Goal: Task Accomplishment & Management: Complete application form

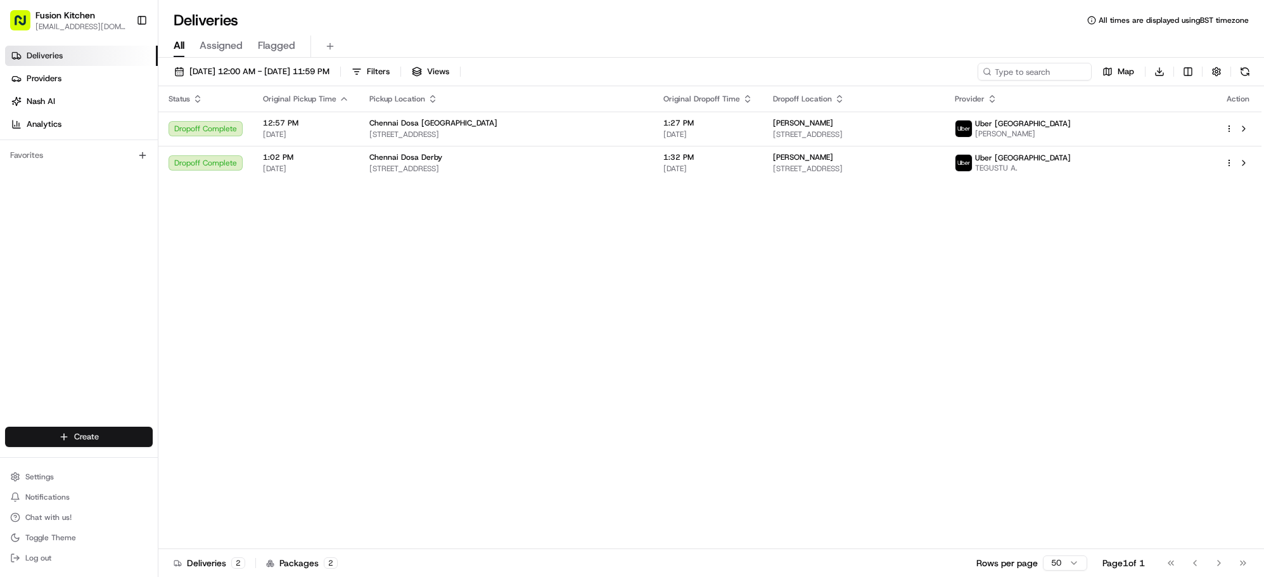
click at [104, 440] on html "Fusion Kitchen hari@fusionpos.uk Toggle Sidebar Deliveries Providers Nash AI An…" at bounding box center [632, 288] width 1264 height 577
click at [201, 459] on link "Delivery" at bounding box center [228, 460] width 141 height 23
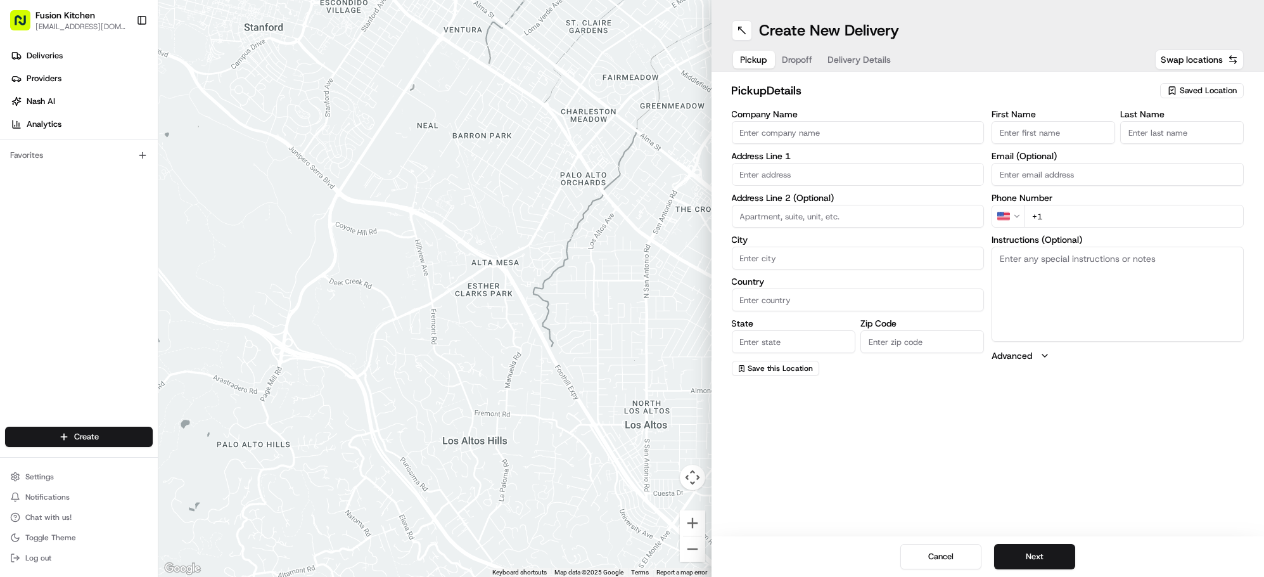
click at [804, 138] on input "Company Name" at bounding box center [858, 132] width 252 height 23
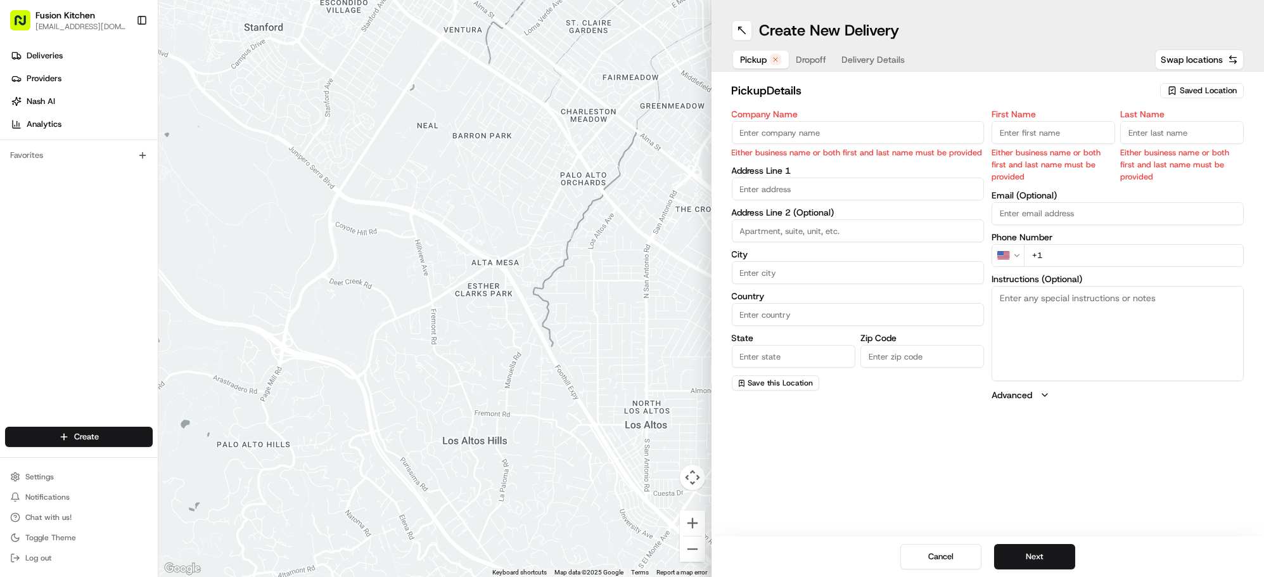
click at [817, 133] on input "Company Name" at bounding box center [858, 132] width 252 height 23
paste input "Amritsar Sweets"
type input "Amritsar Sweets"
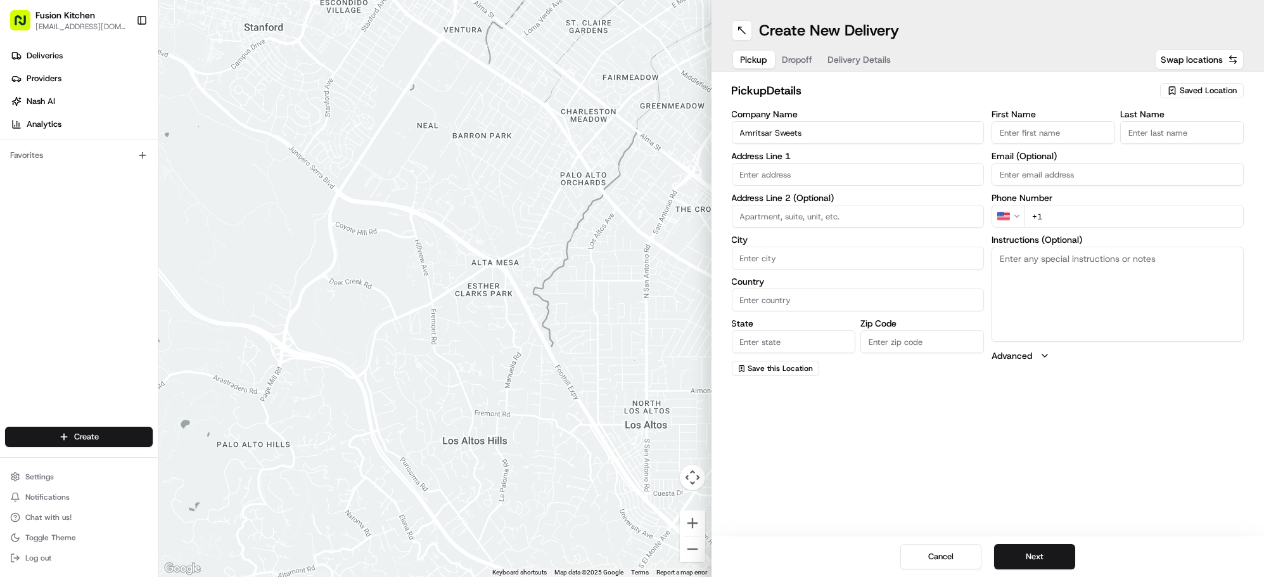
click at [1038, 130] on input "First Name" at bounding box center [1054, 132] width 124 height 23
paste input "Kulvinder Kaur"
click at [1042, 136] on input "Kulvinder Kaur" at bounding box center [1054, 132] width 124 height 23
type input "Kulvinder"
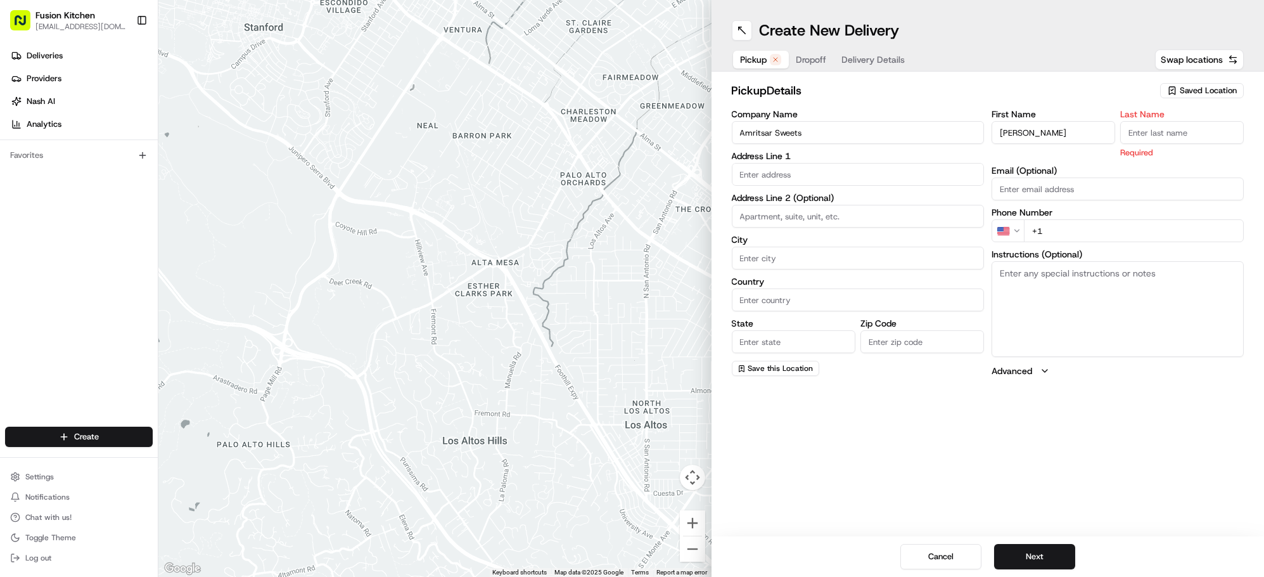
click at [1205, 127] on input "Last Name" at bounding box center [1182, 132] width 124 height 23
paste input "Kaur"
type input "Kaur"
drag, startPoint x: 811, startPoint y: 172, endPoint x: 853, endPoint y: 176, distance: 42.6
click at [811, 172] on input "text" at bounding box center [858, 174] width 252 height 23
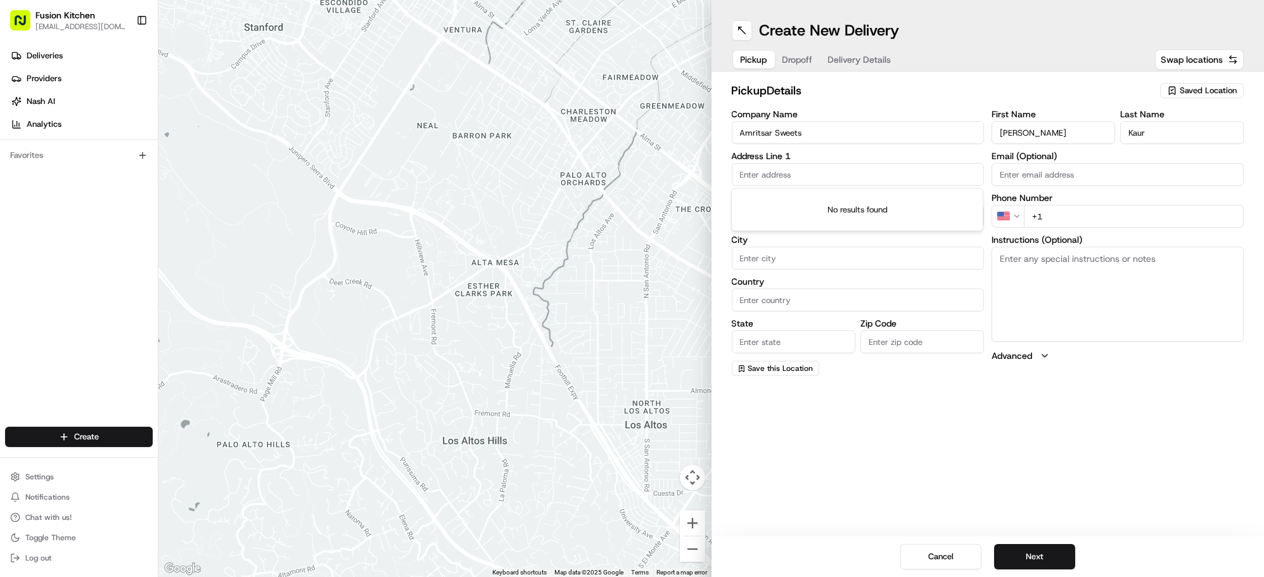
click at [808, 177] on input "text" at bounding box center [858, 174] width 252 height 23
paste input "434 Dudley Rd, Wolverhampton, United Kingdom, WV2 3A"
click at [857, 210] on div "434 Dudley Rd, Wolverhampton WV2 3AQ, United Kingdom" at bounding box center [857, 200] width 246 height 19
type input "434 Dudley Rd, Wolverhampton WV2 3AQ, UK"
type input "Wolverhampton"
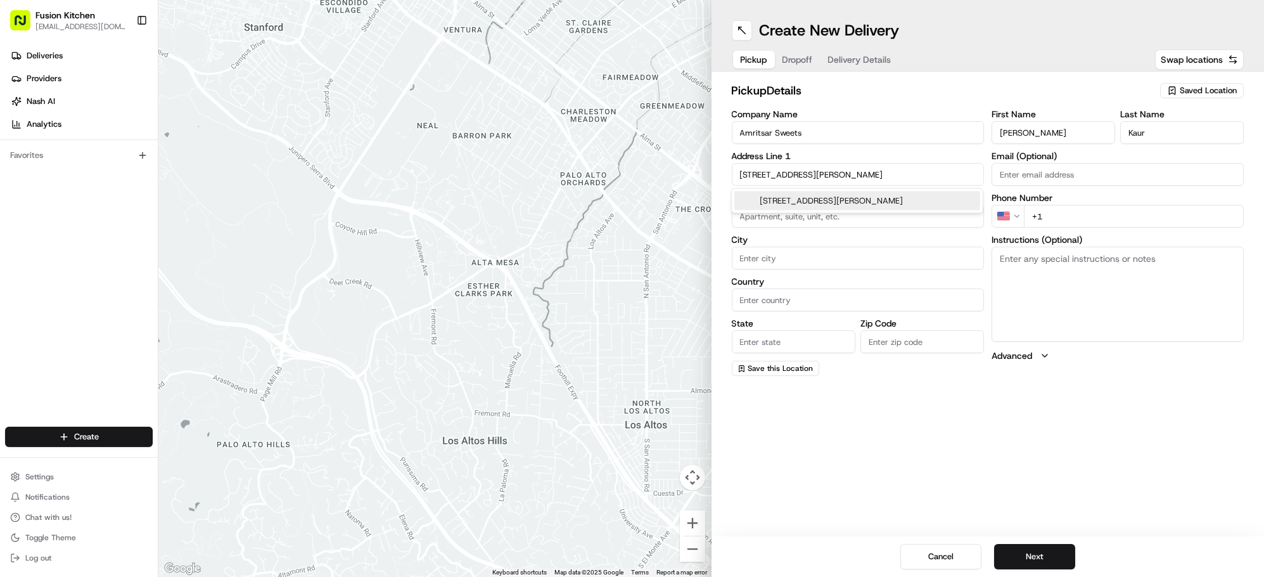
type input "United Kingdom"
type input "England"
type input "WV2 3AQ"
type input "434 Dudley Road"
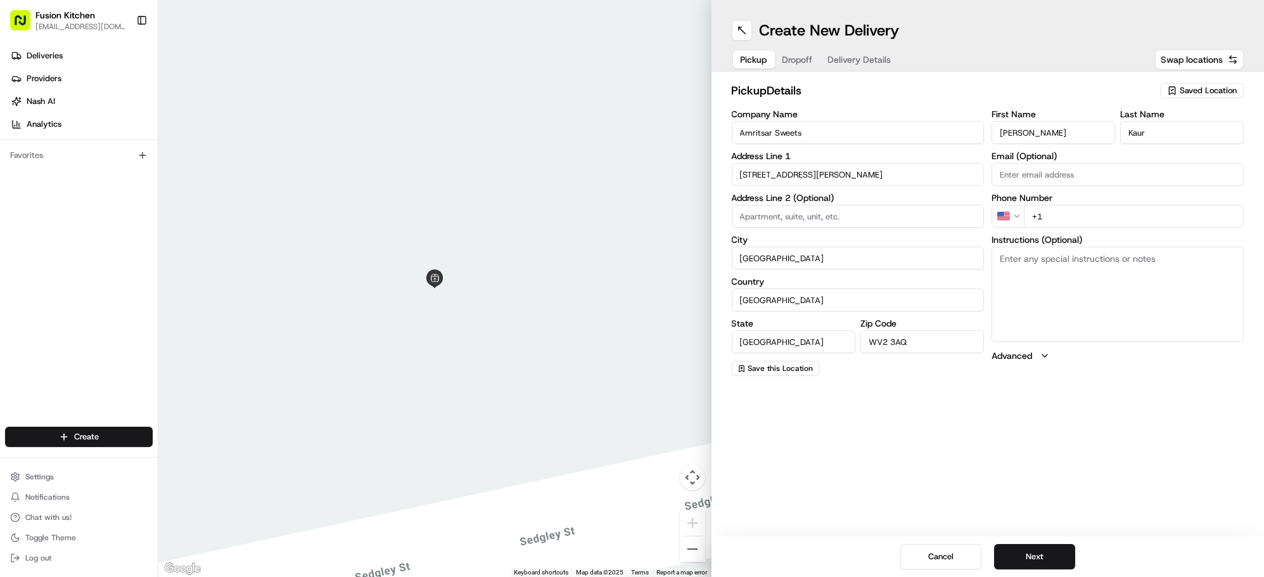
click at [1142, 289] on textarea "Instructions (Optional)" at bounding box center [1118, 293] width 252 height 95
paste textarea "434 Dudley Rd, Wolverhampton, United Kingdom, WV2 3A"
type textarea "434 Dudley Rd, Wolverhampton, United Kingdom, WV2 3AQ"
click at [1005, 215] on html "Fusion Kitchen hari@fusionpos.uk Toggle Sidebar Deliveries Providers Nash AI An…" at bounding box center [632, 288] width 1264 height 577
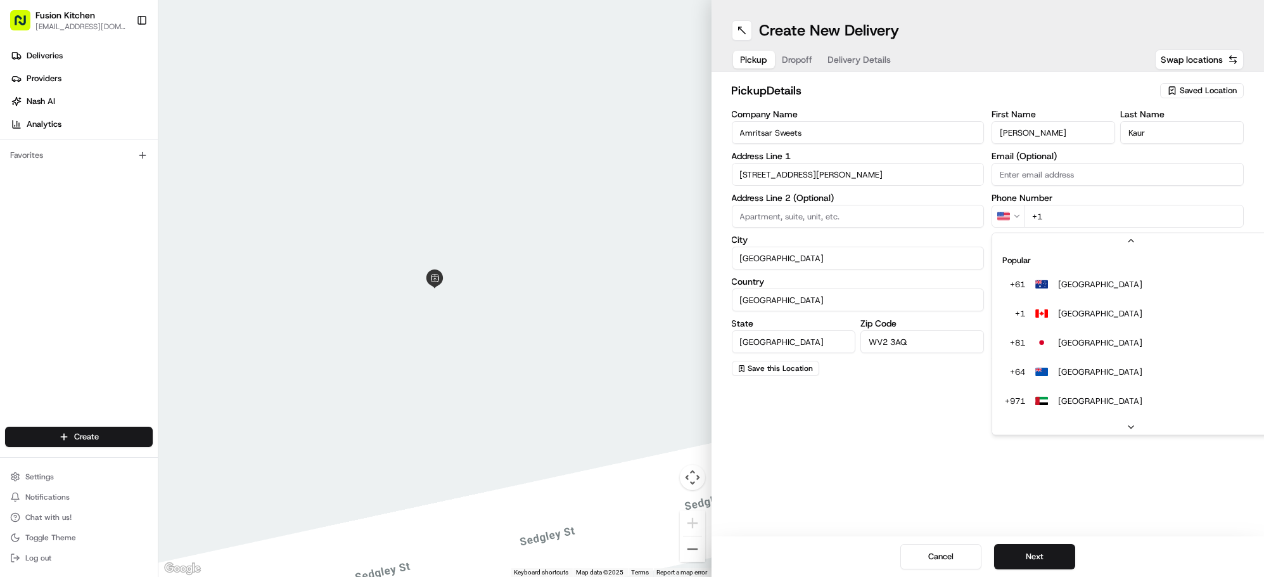
scroll to position [54, 0]
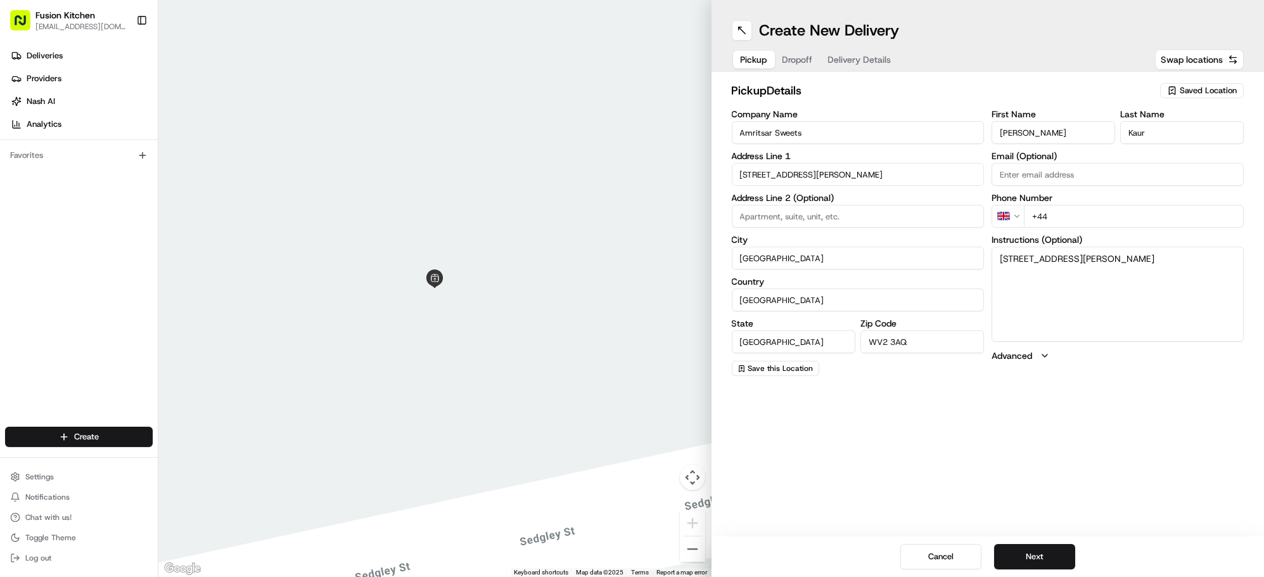
click at [1089, 217] on input "+44" at bounding box center [1134, 216] width 220 height 23
paste input "1902 459183"
type input "+44 1902 459183"
click at [1056, 557] on button "Next" at bounding box center [1034, 556] width 81 height 25
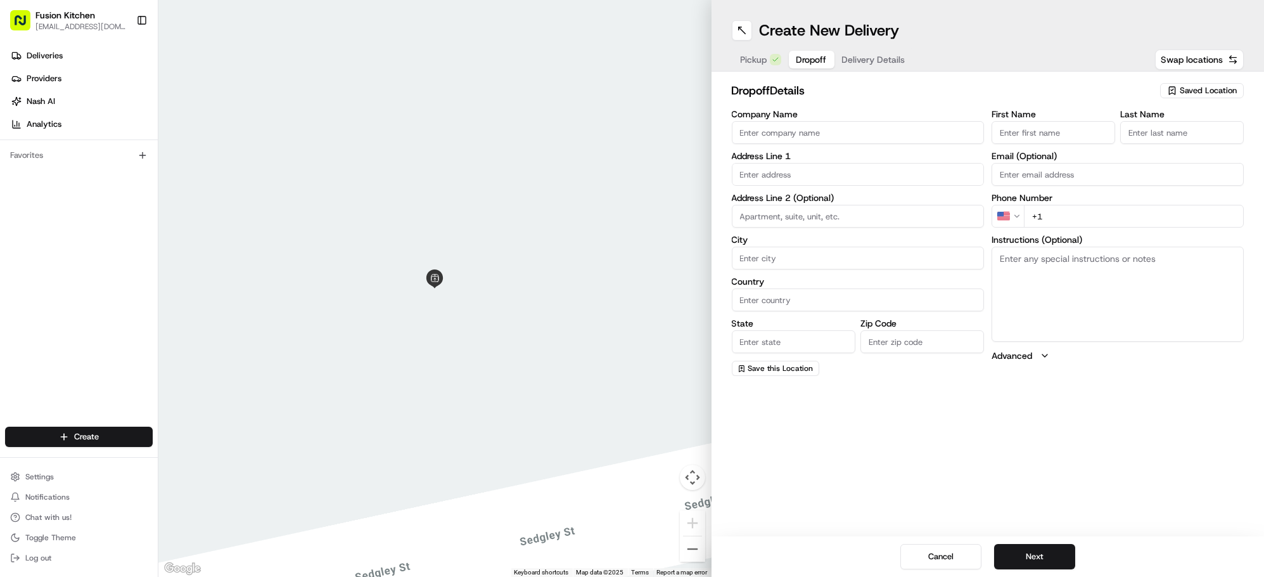
drag, startPoint x: 793, startPoint y: 134, endPoint x: 899, endPoint y: 163, distance: 109.8
click at [793, 134] on input "Company Name" at bounding box center [858, 132] width 252 height 23
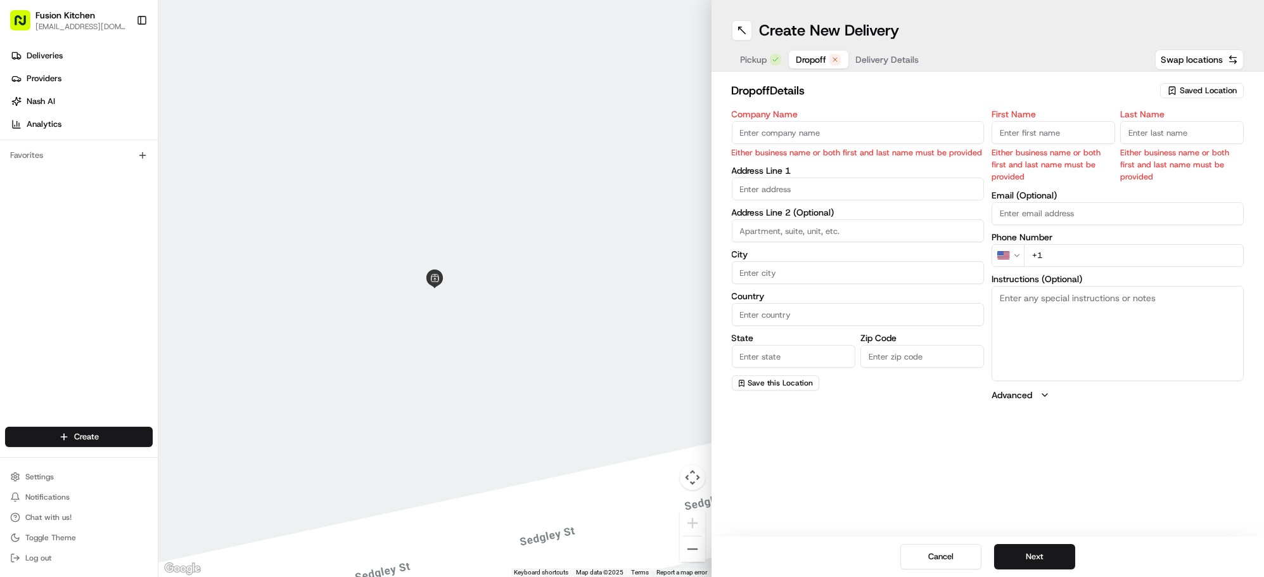
click at [767, 191] on input "text" at bounding box center [858, 188] width 252 height 23
paste input "10, Pembrey Gardens, Wolverhampton, WV2 2AL"
click at [874, 215] on div "10 Pembrey Gardens, Wolverhampton WV2 2AL, UK" at bounding box center [857, 215] width 246 height 19
type input "10 Pembrey Gdns, Wolverhampton WV2 2AL, UK"
type input "Wolverhampton"
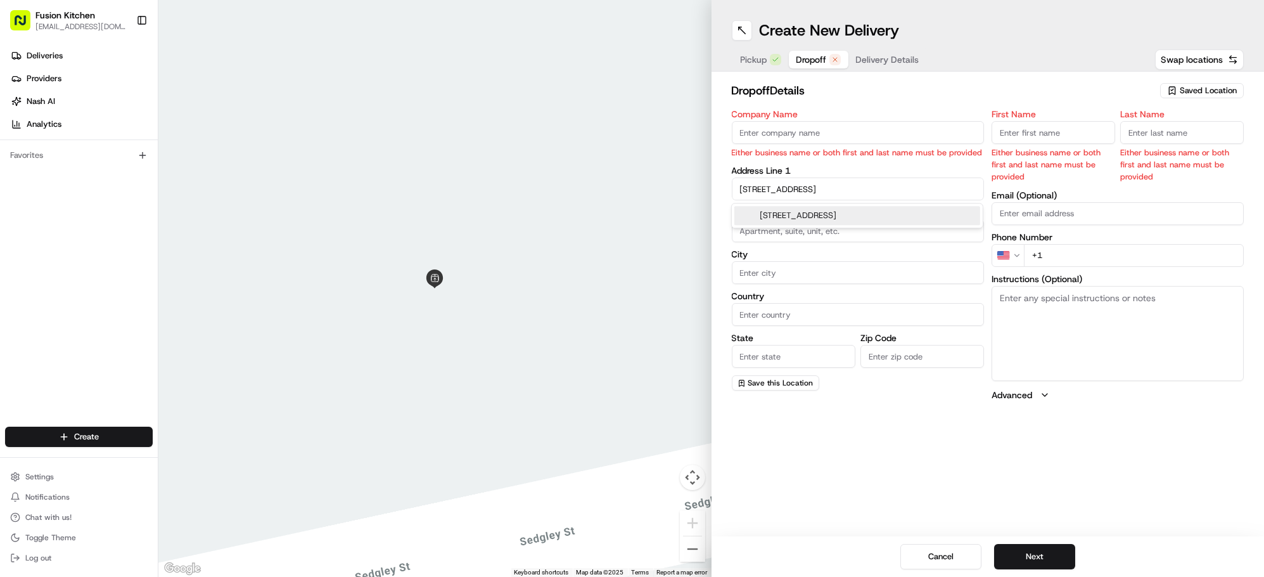
type input "United Kingdom"
type input "England"
type input "WV2 2AL"
type input "10 Pembrey Gardens"
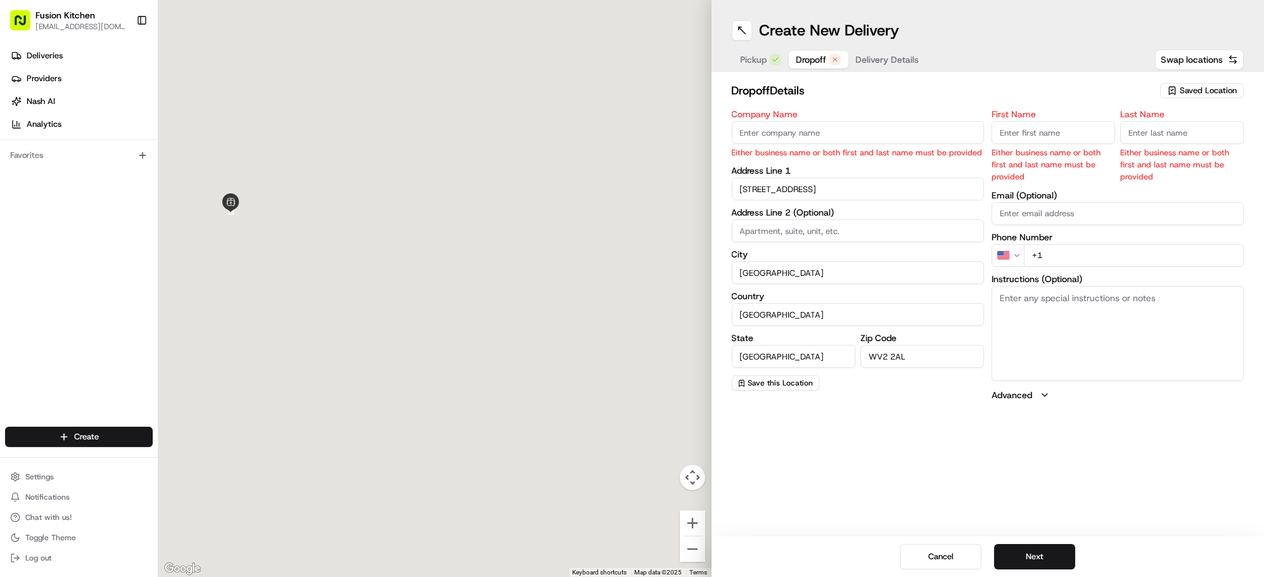
click at [1108, 305] on textarea "Instructions (Optional)" at bounding box center [1118, 333] width 252 height 95
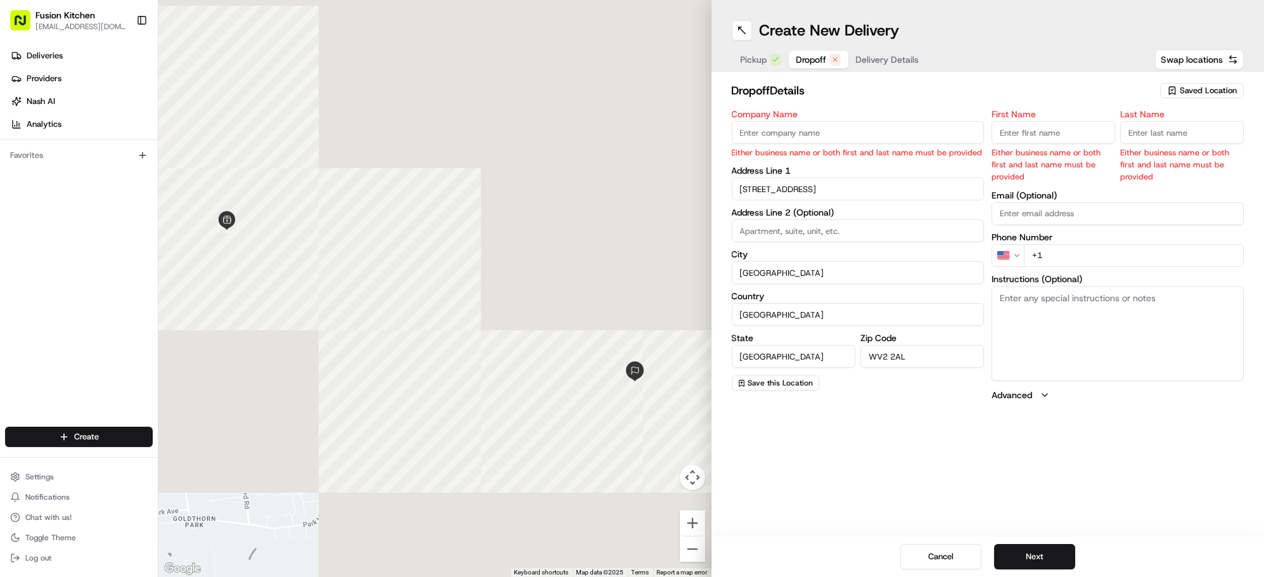
paste textarea "10, Pembrey Gardens, Wolverhampton, WV2 2AL"
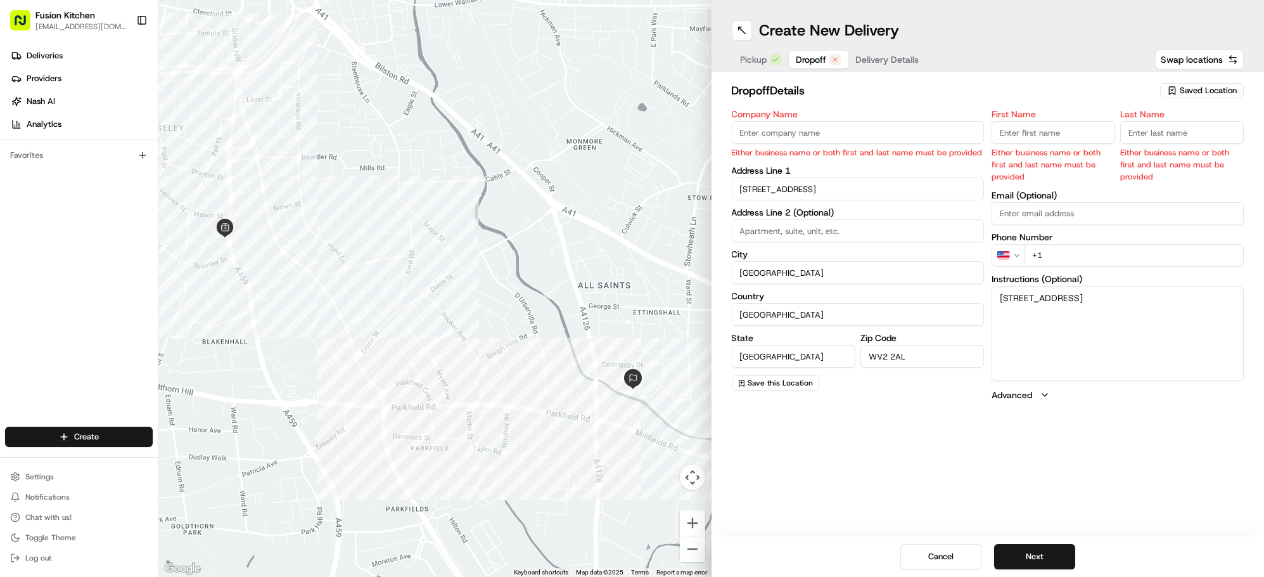
type textarea "10, Pembrey Gardens, Wolverhampton, WV2 2AL"
click at [1013, 254] on html "Fusion Kitchen hari@fusionpos.uk Toggle Sidebar Deliveries Providers Nash AI An…" at bounding box center [632, 288] width 1264 height 577
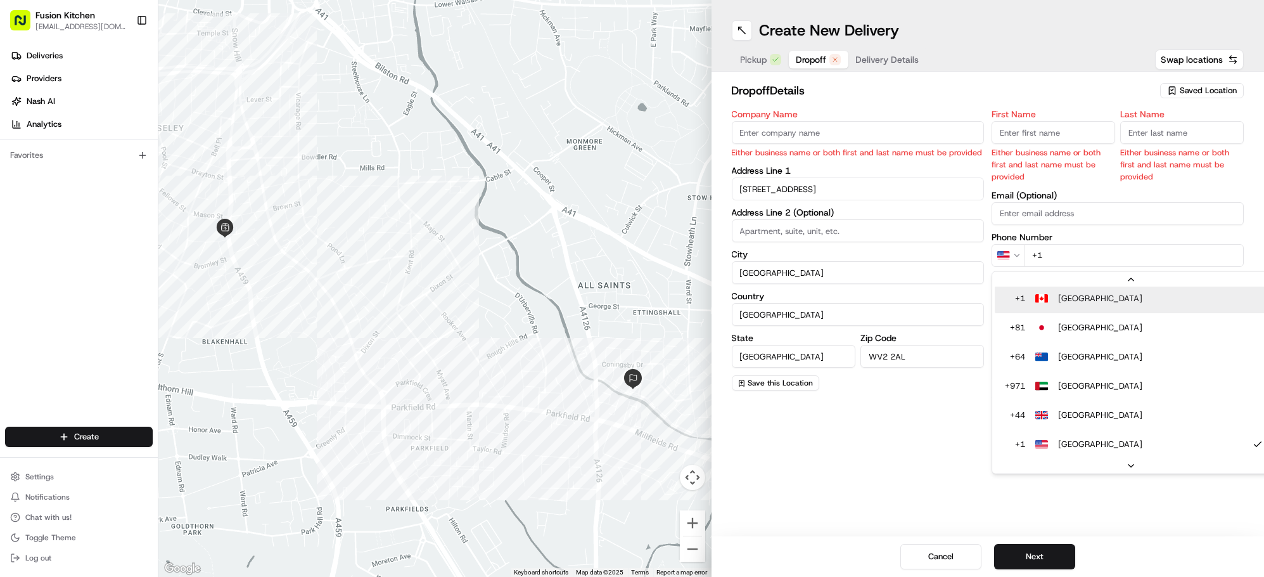
scroll to position [25, 0]
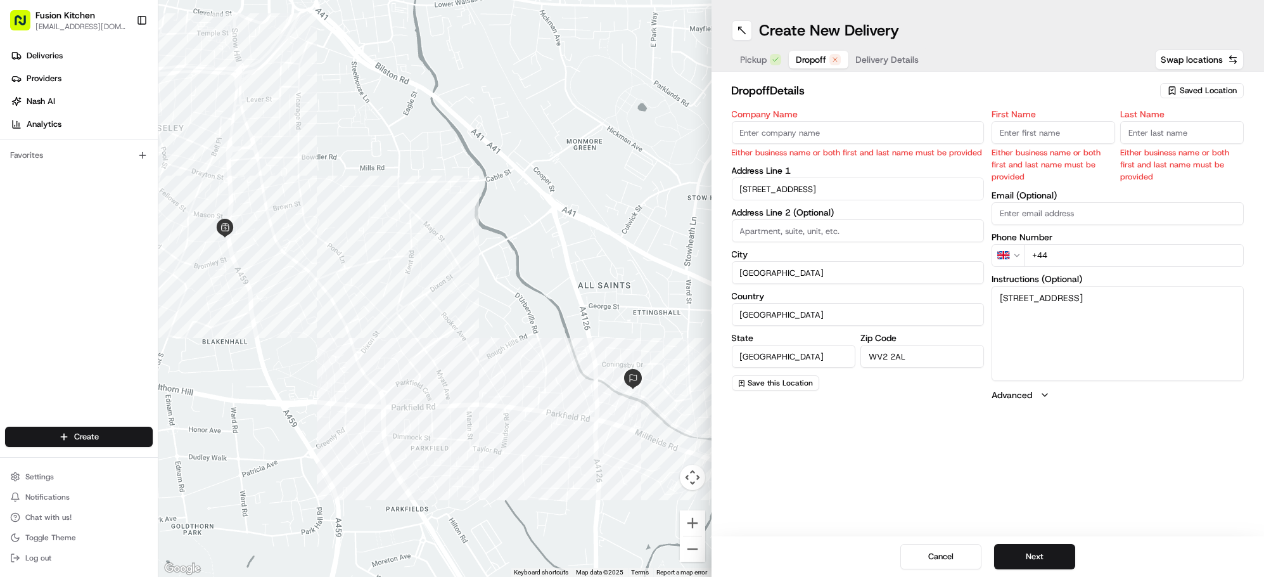
click at [1075, 246] on input "+44" at bounding box center [1134, 255] width 220 height 23
paste input "7449 921599"
type input "+44 7449 921599"
click at [812, 127] on input "Company Name" at bounding box center [858, 132] width 252 height 23
click at [829, 136] on input "Company Name" at bounding box center [858, 132] width 252 height 23
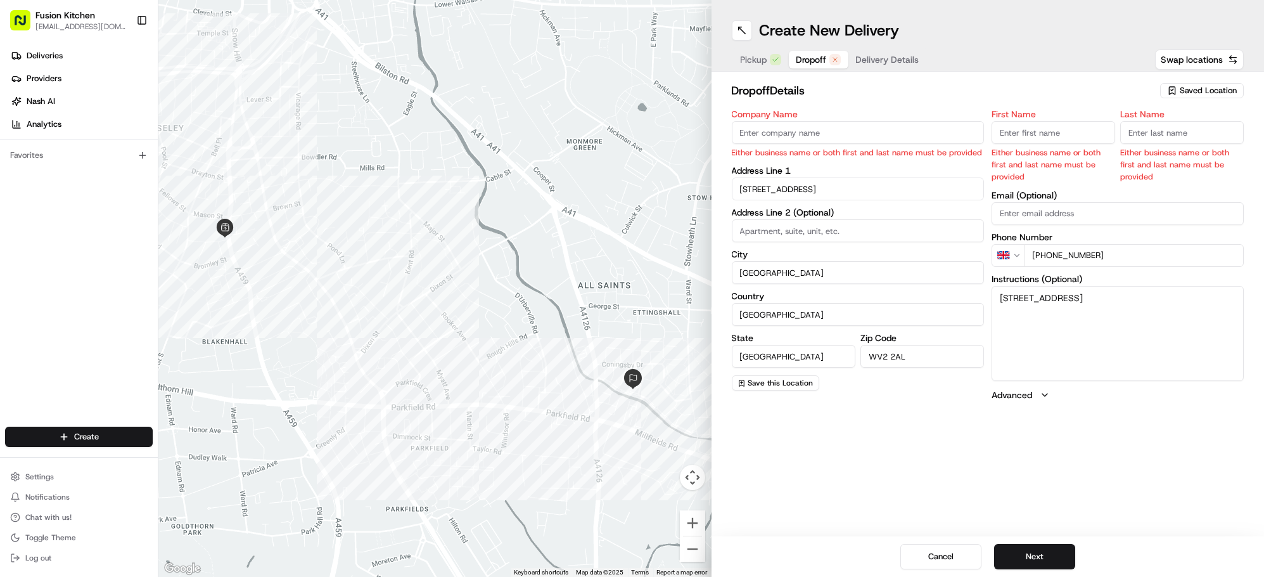
paste input "Sukhjinder Singh"
type input "Sukhjinder Singh"
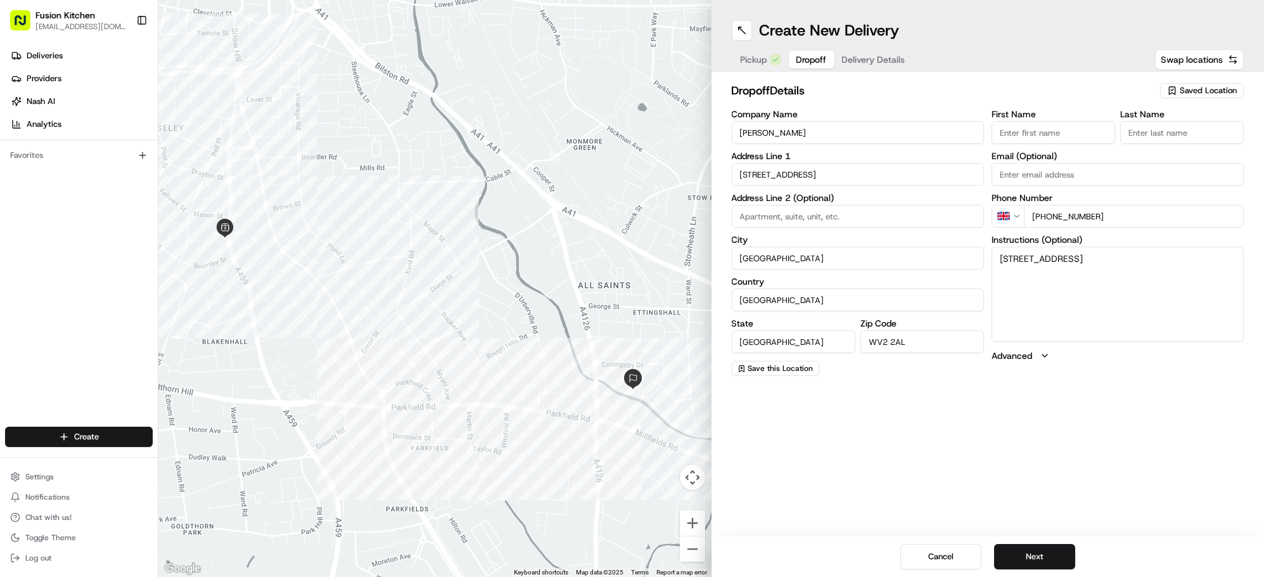
click at [1018, 129] on input "First Name" at bounding box center [1054, 132] width 124 height 23
paste input "Sukhjinder Singh"
click at [1054, 134] on input "Sukhjinder Singh" at bounding box center [1054, 132] width 124 height 23
click at [1054, 133] on input "Sukhjinder Singh" at bounding box center [1054, 132] width 124 height 23
type input "Sukhjinder"
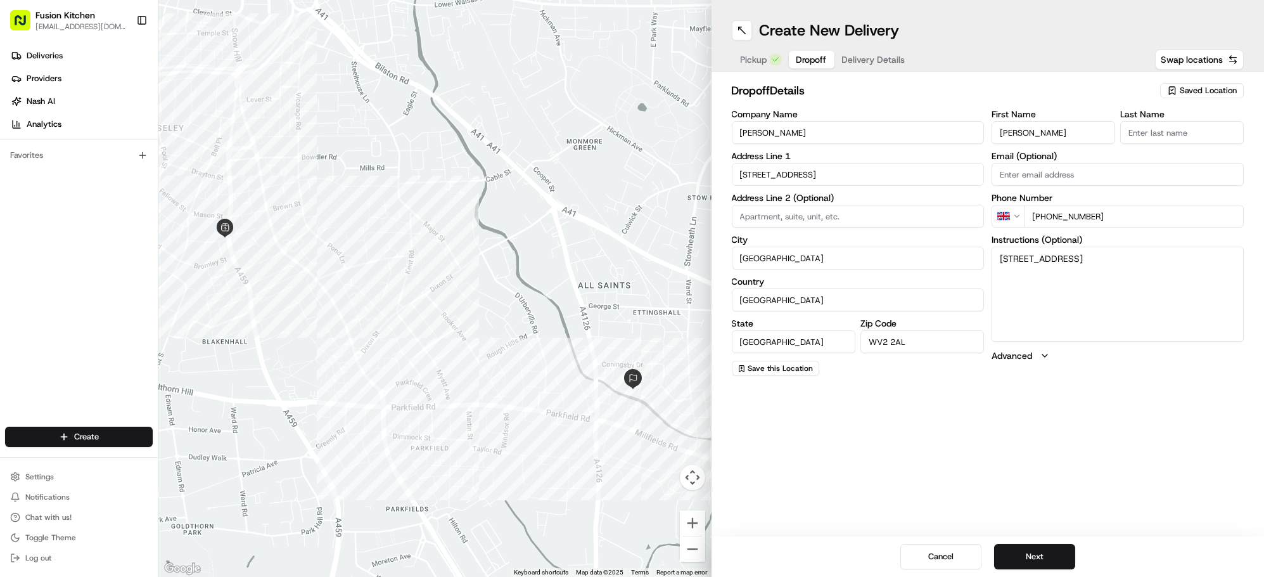
click at [1184, 141] on input "Last Name" at bounding box center [1182, 132] width 124 height 23
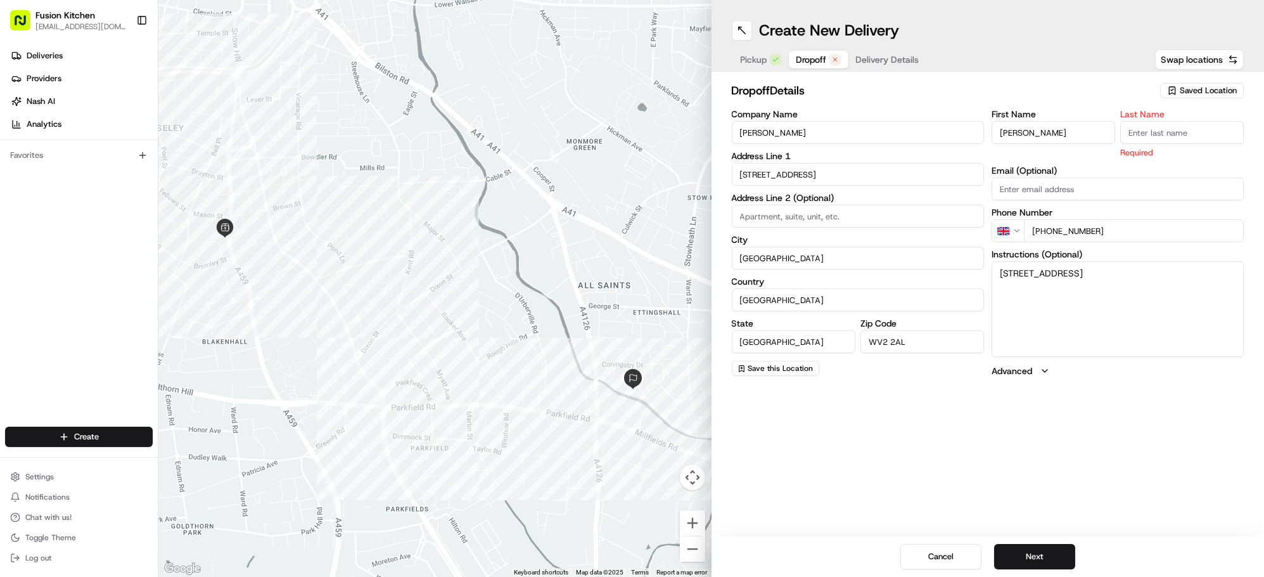
paste input "Singh"
type input "Singh"
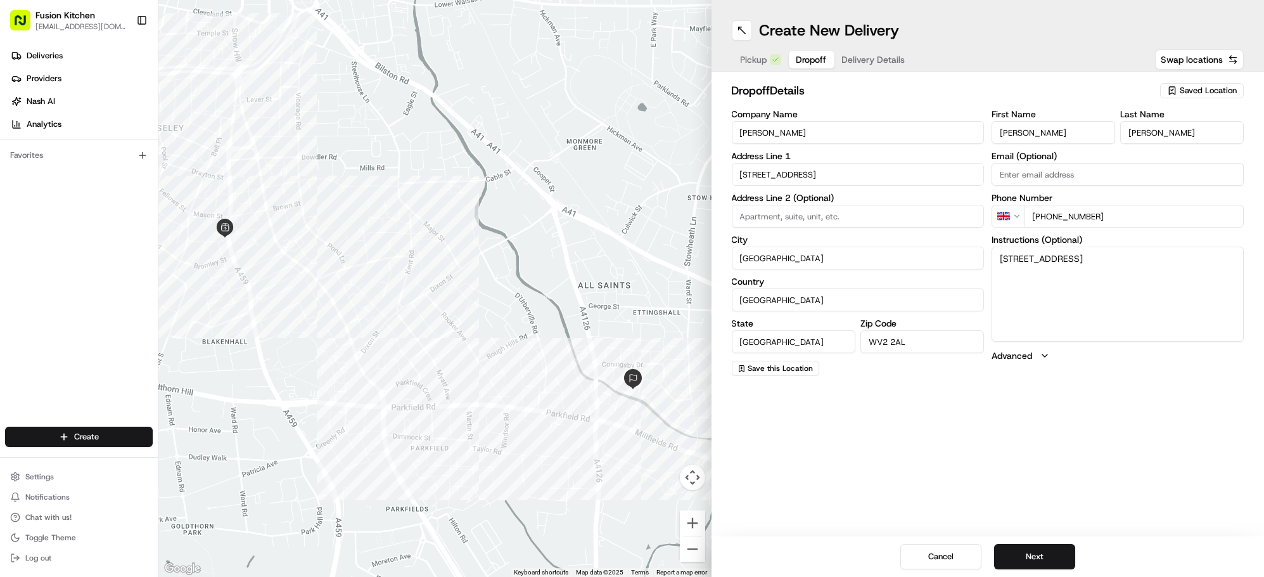
click at [1090, 433] on div "Create New Delivery Pickup Dropoff Delivery Details Swap locations dropoff Deta…" at bounding box center [988, 288] width 553 height 577
click at [1038, 549] on button "Next" at bounding box center [1034, 556] width 81 height 25
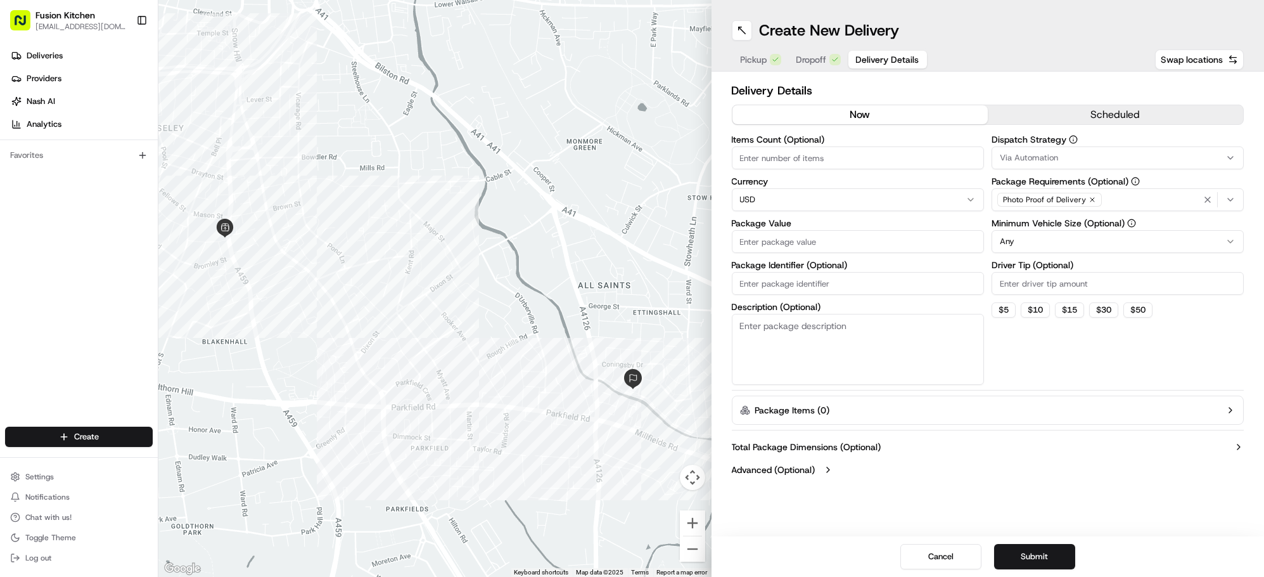
click at [803, 195] on html "Fusion Kitchen hari@fusionpos.uk Toggle Sidebar Deliveries Providers Nash AI An…" at bounding box center [632, 288] width 1264 height 577
click at [831, 235] on input "Package Value" at bounding box center [858, 241] width 252 height 23
paste input "48.21"
type input "48.21"
click at [1045, 554] on button "Submit" at bounding box center [1034, 556] width 81 height 25
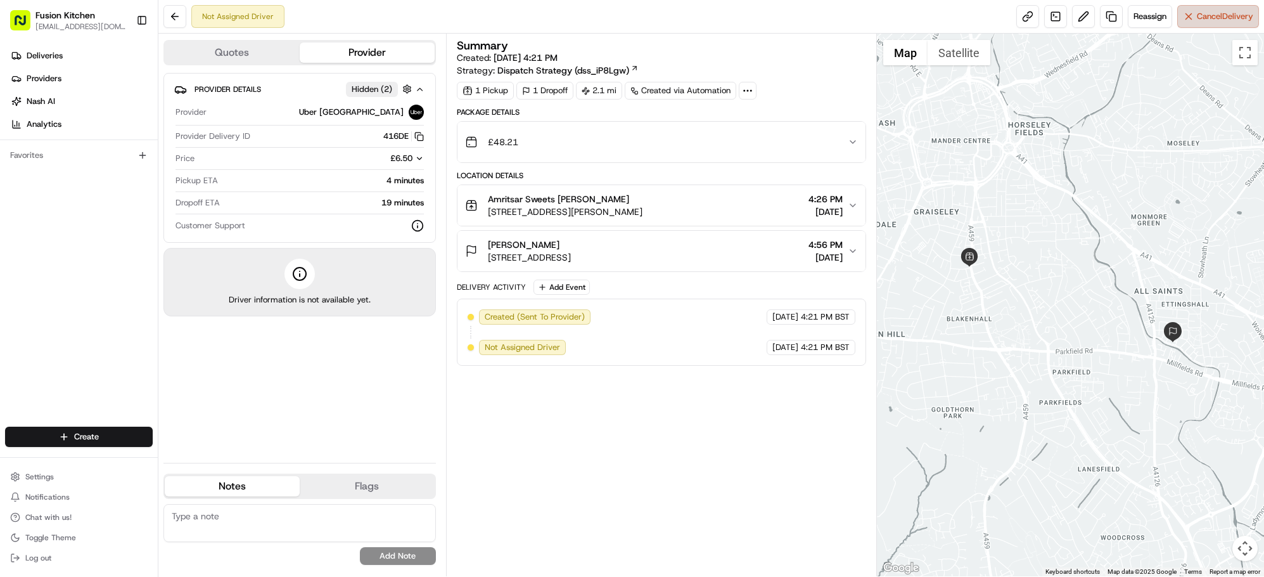
click at [1239, 20] on span "Cancel Delivery" at bounding box center [1225, 16] width 56 height 11
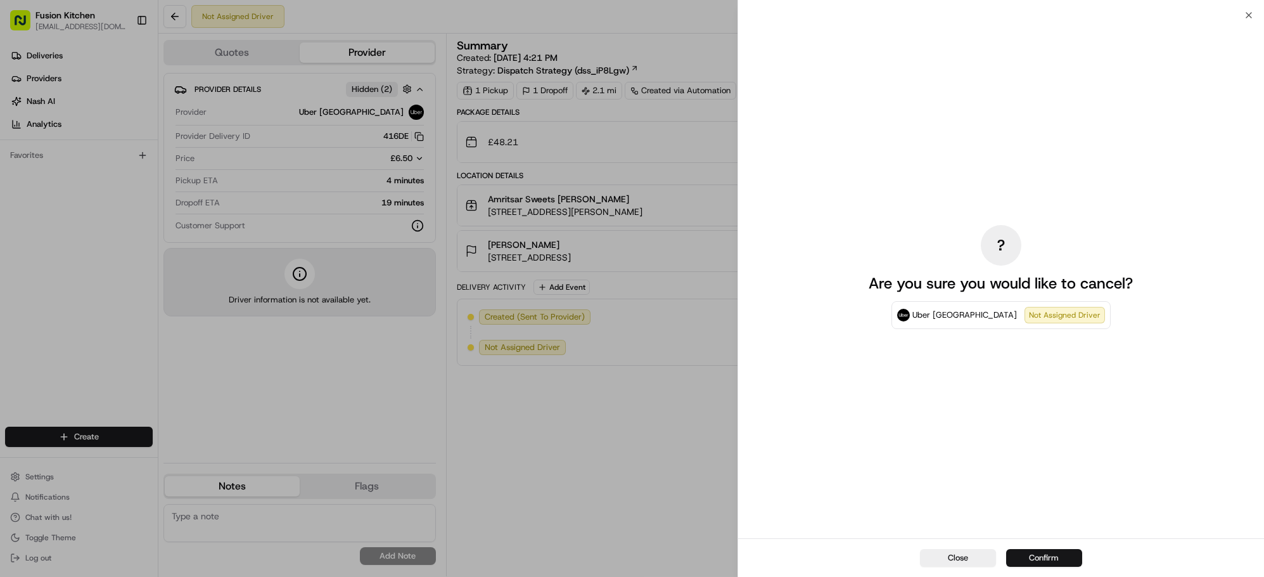
click at [1048, 560] on button "Confirm" at bounding box center [1044, 558] width 76 height 18
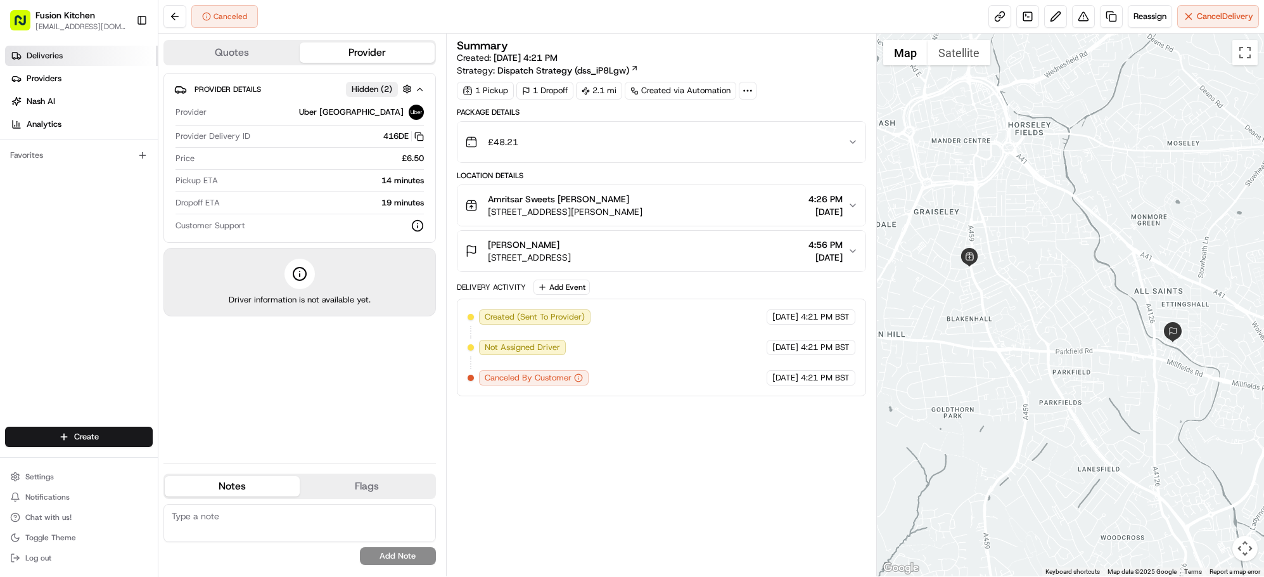
click at [47, 63] on link "Deliveries" at bounding box center [81, 56] width 153 height 20
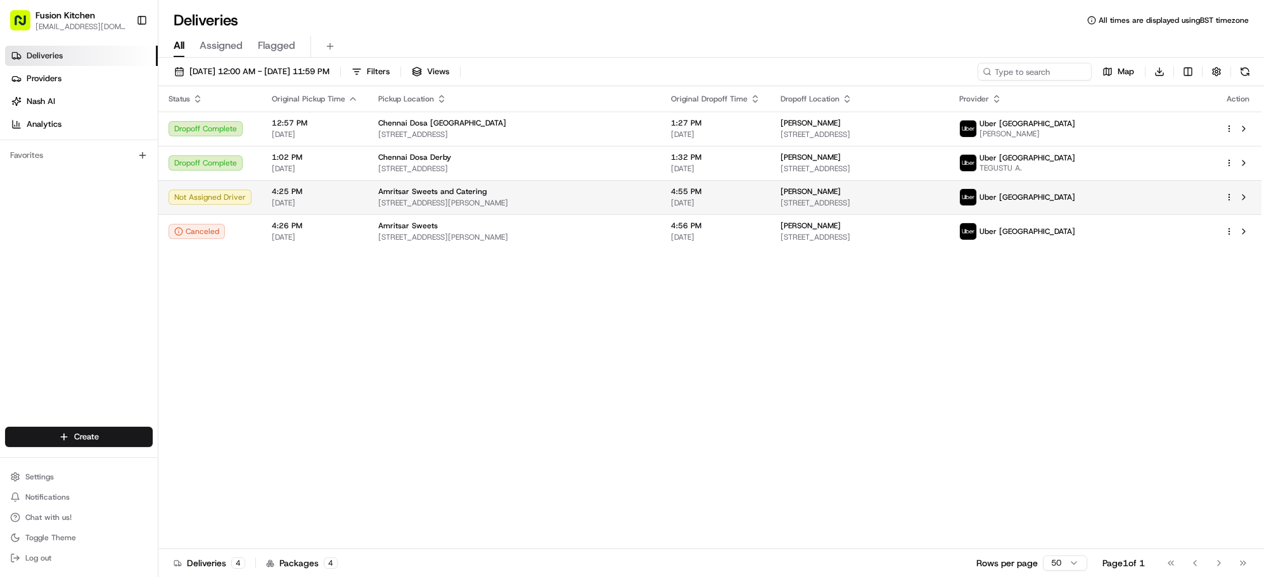
click at [823, 198] on span "59 Uplands Rd, Willenhall WV13 3PD, UK" at bounding box center [860, 203] width 158 height 10
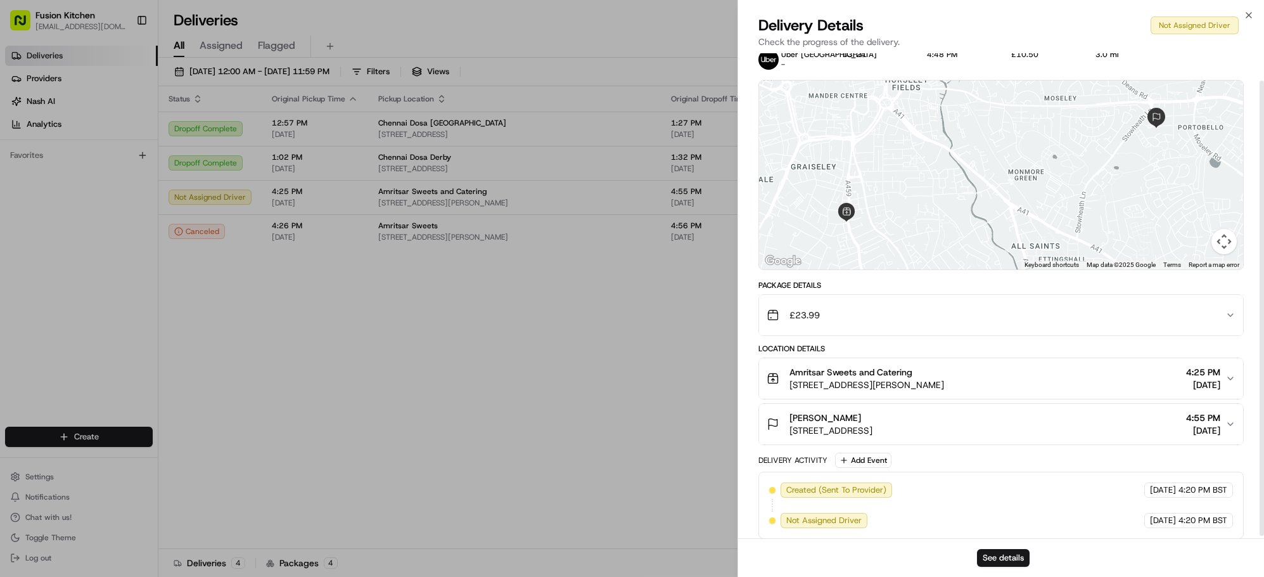
scroll to position [32, 0]
